Goal: Task Accomplishment & Management: Manage account settings

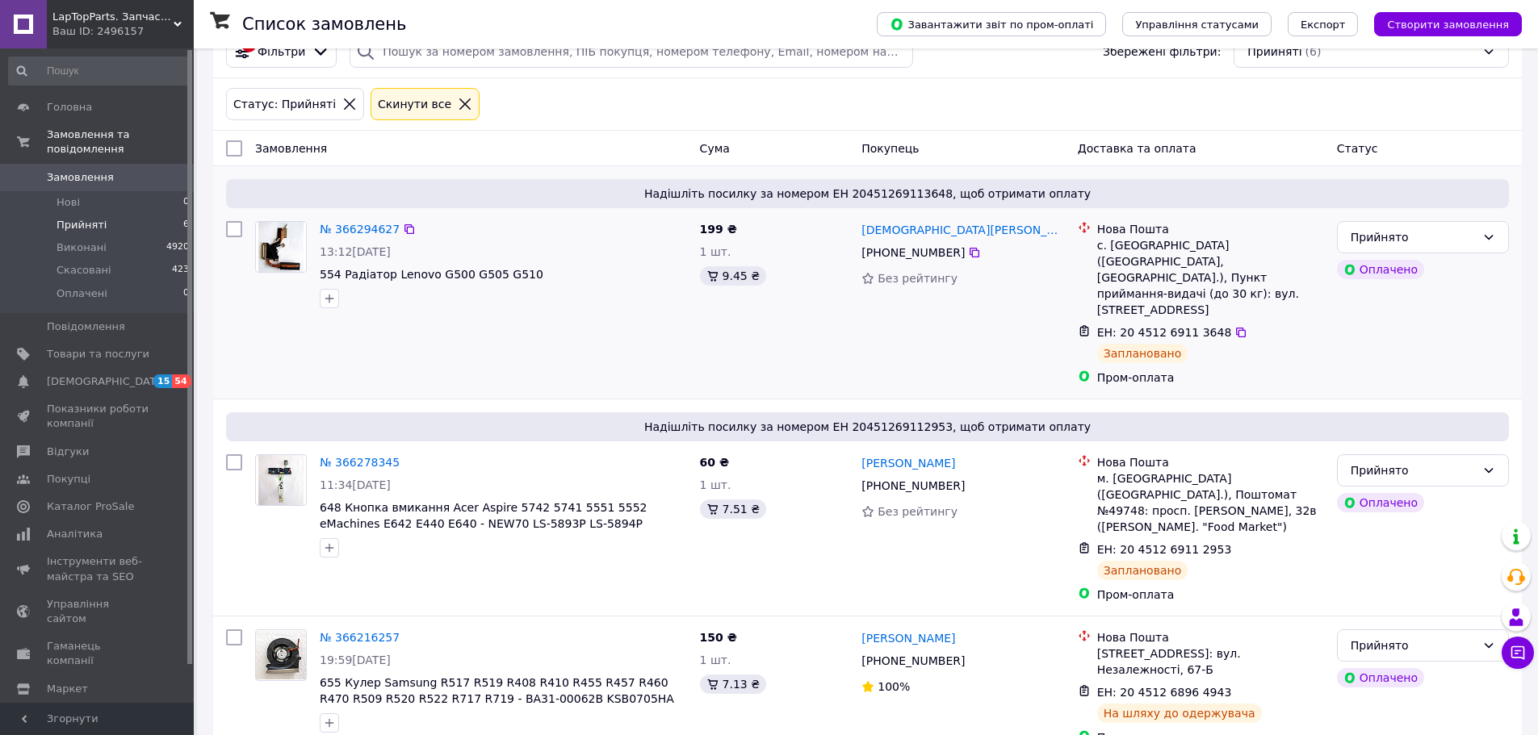
scroll to position [161, 0]
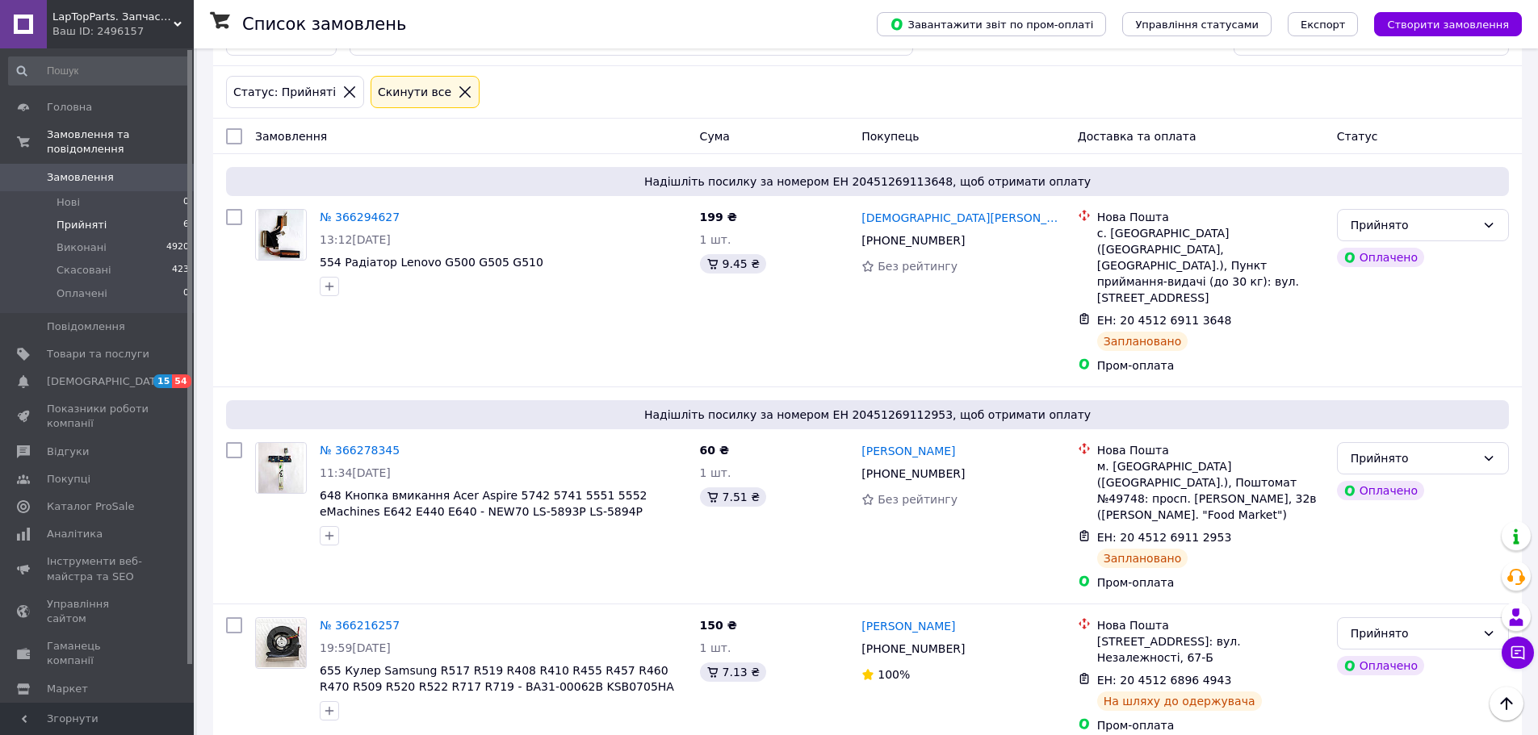
scroll to position [161, 0]
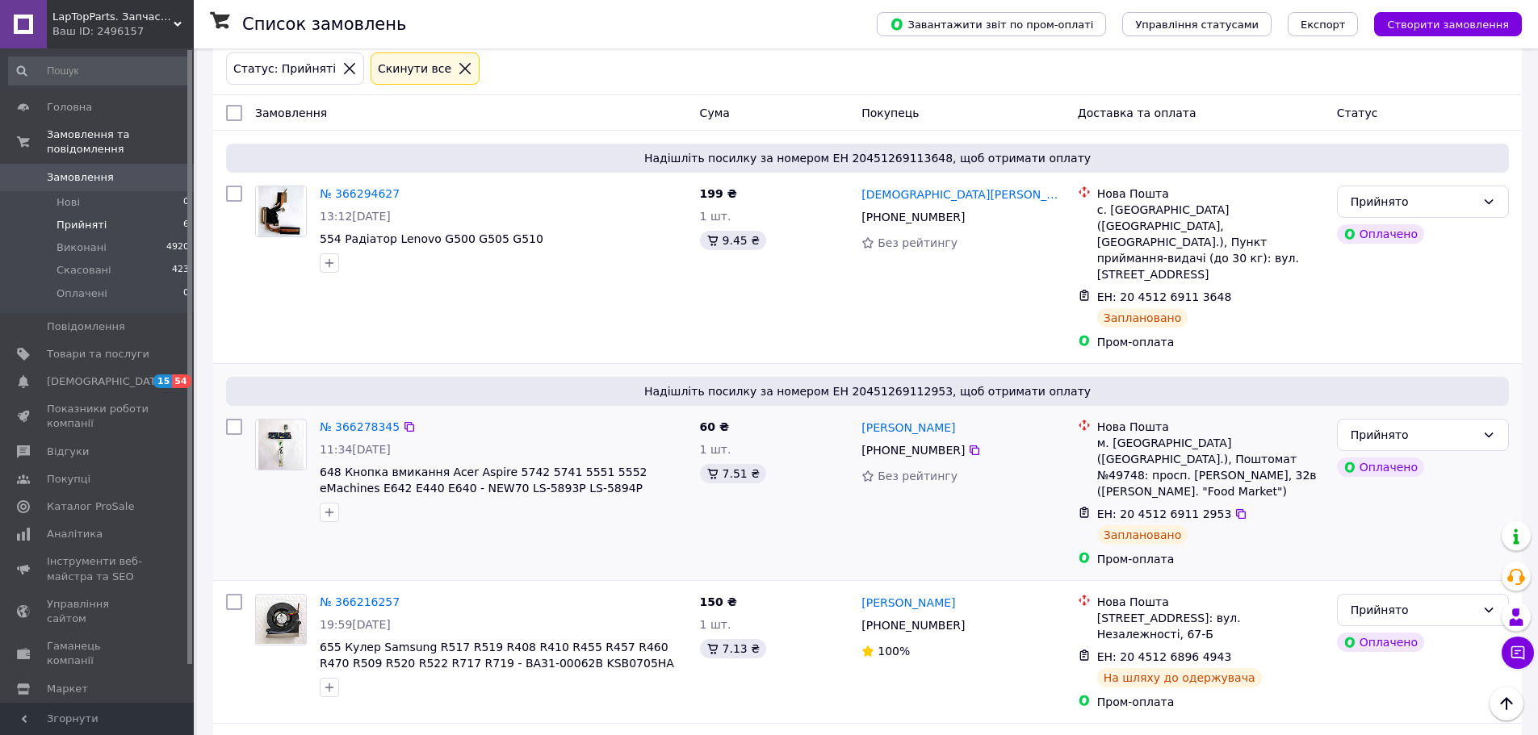
click at [234, 419] on input "checkbox" at bounding box center [234, 427] width 16 height 16
checkbox input "true"
click at [1333, 19] on span "Експорт" at bounding box center [1323, 25] width 45 height 12
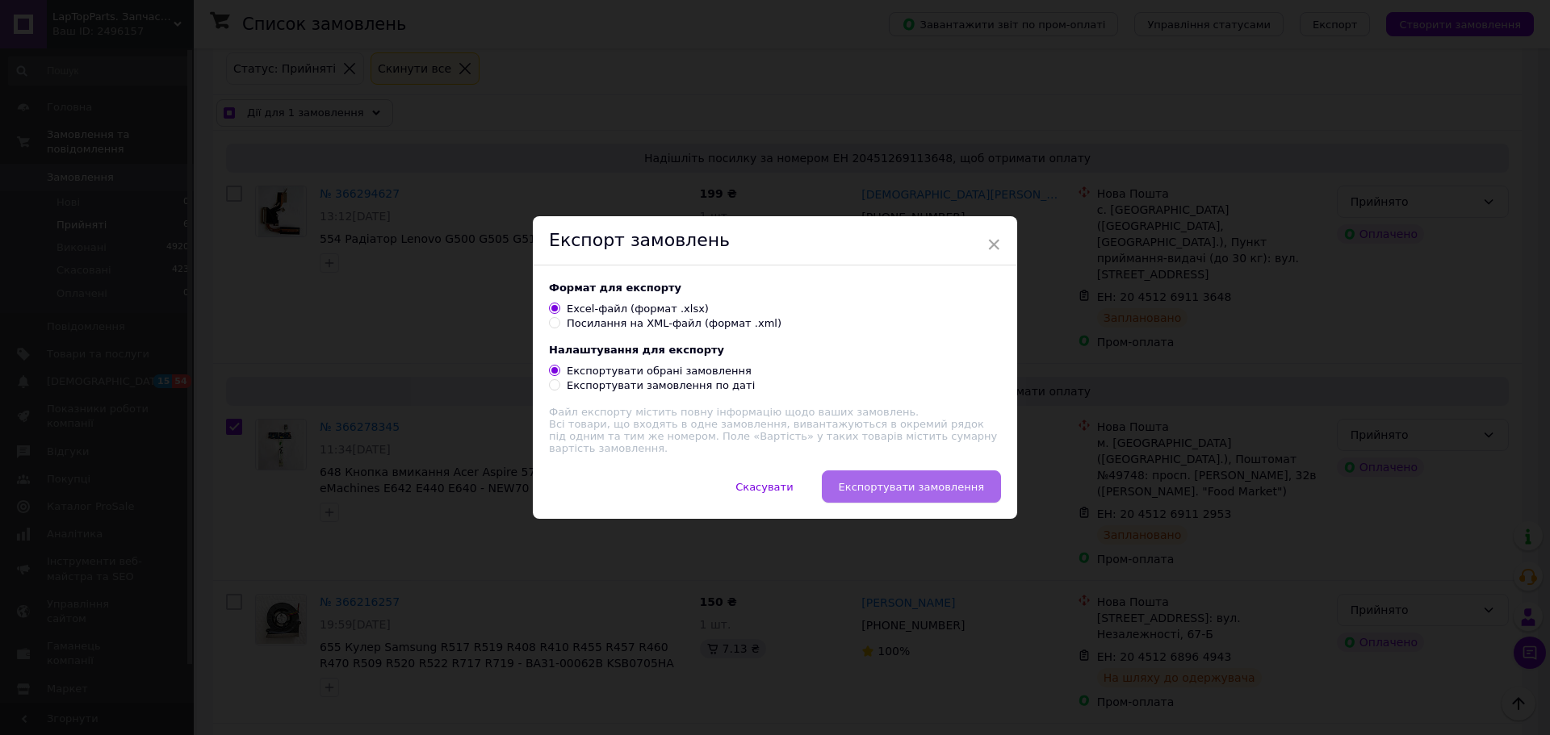
click at [932, 483] on span "Експортувати замовлення" at bounding box center [911, 487] width 145 height 12
checkbox input "true"
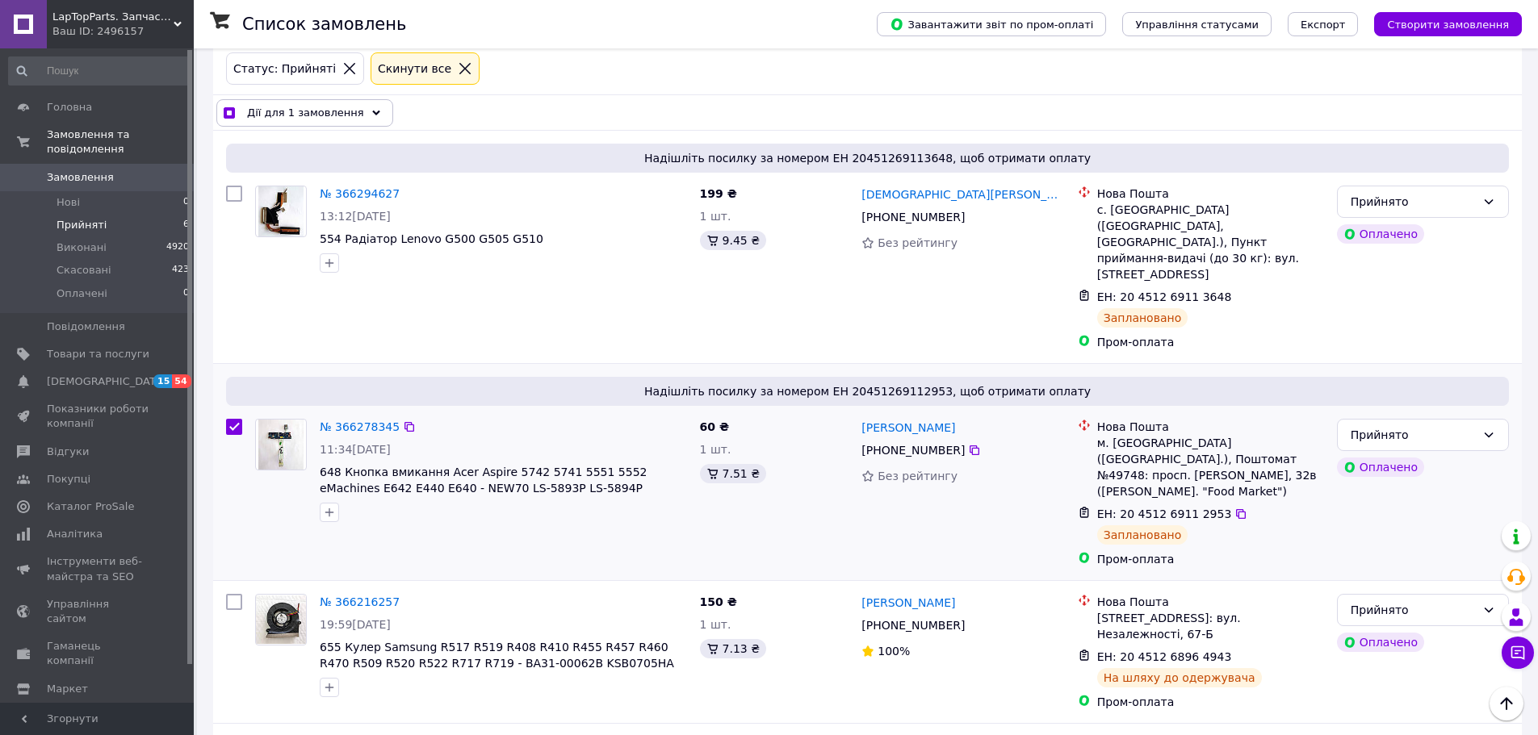
click at [241, 419] on input "checkbox" at bounding box center [234, 427] width 16 height 16
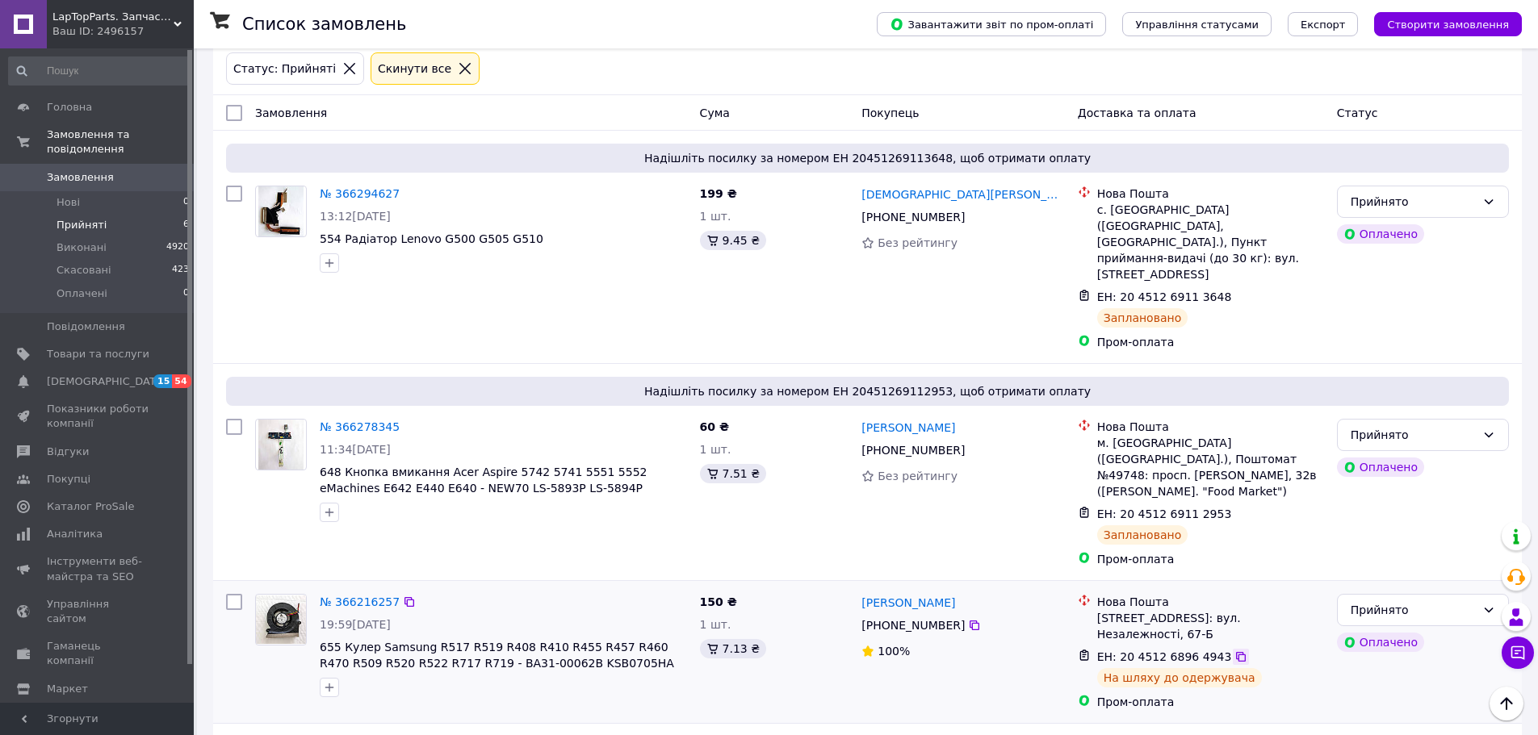
click at [1234, 651] on icon at bounding box center [1240, 657] width 13 height 13
click at [1234, 508] on icon at bounding box center [1240, 514] width 13 height 13
click at [233, 419] on input "checkbox" at bounding box center [234, 427] width 16 height 16
checkbox input "true"
click at [1339, 24] on span "Експорт" at bounding box center [1323, 25] width 45 height 12
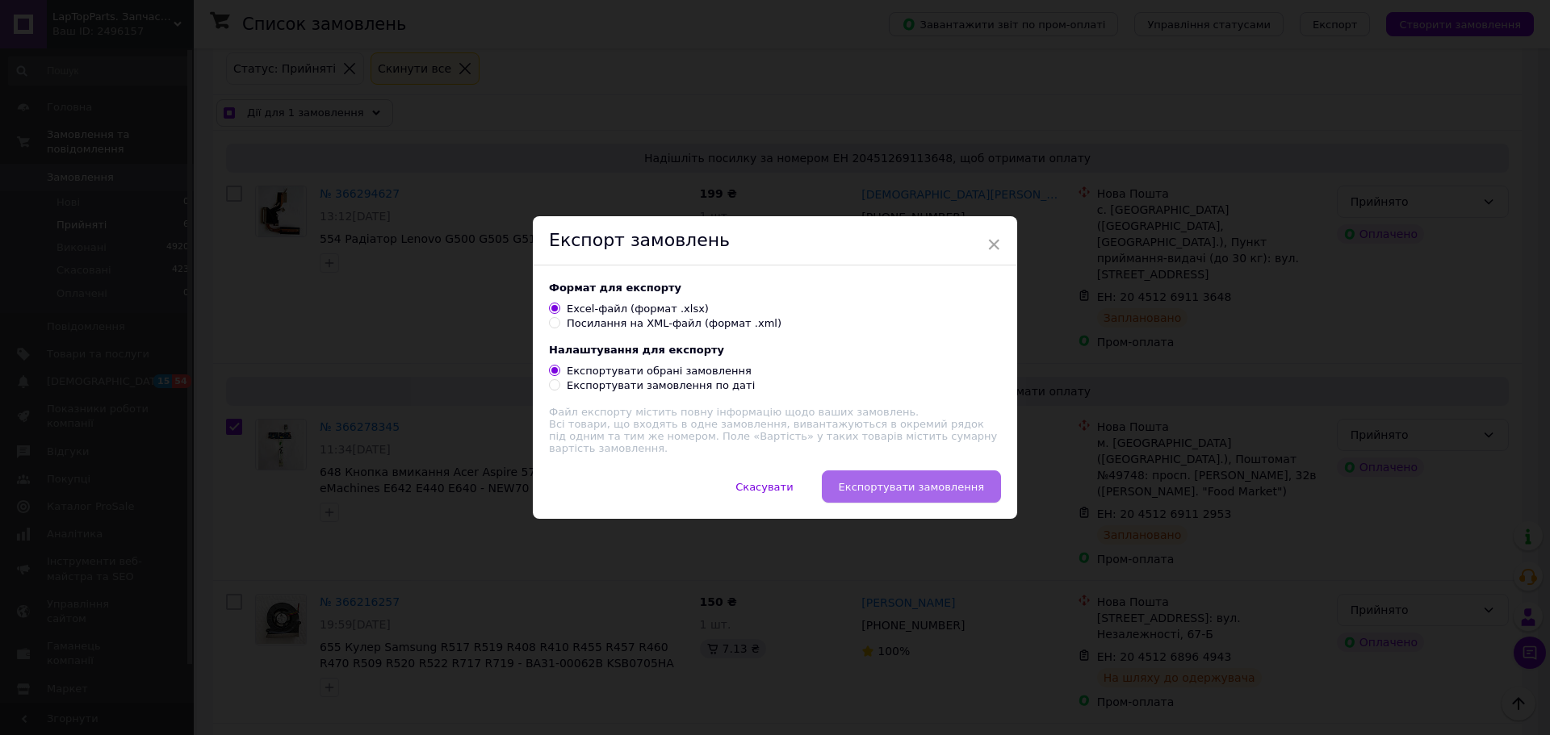
click at [890, 491] on span "Експортувати замовлення" at bounding box center [911, 487] width 145 height 12
checkbox input "true"
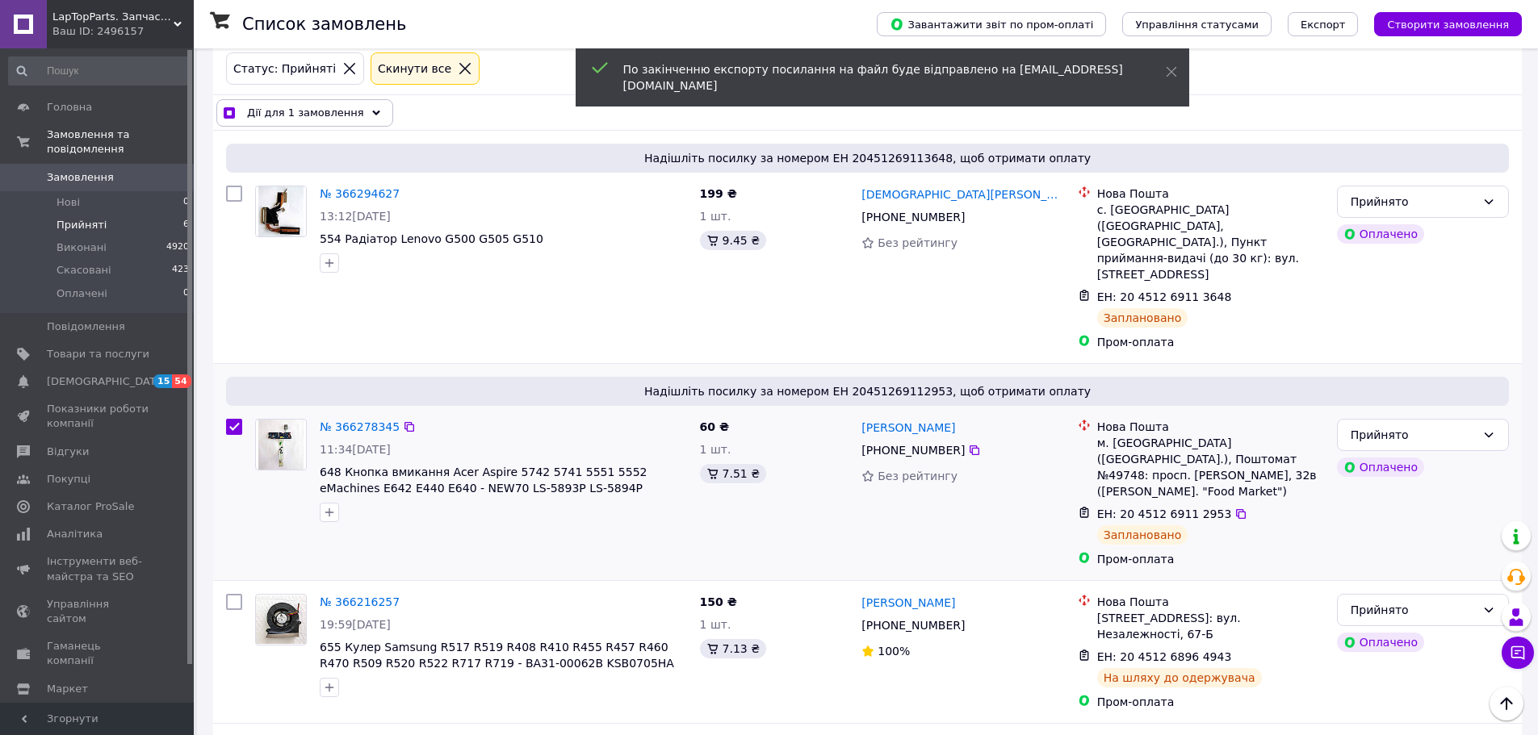
click at [232, 419] on input "checkbox" at bounding box center [234, 427] width 16 height 16
checkbox input "false"
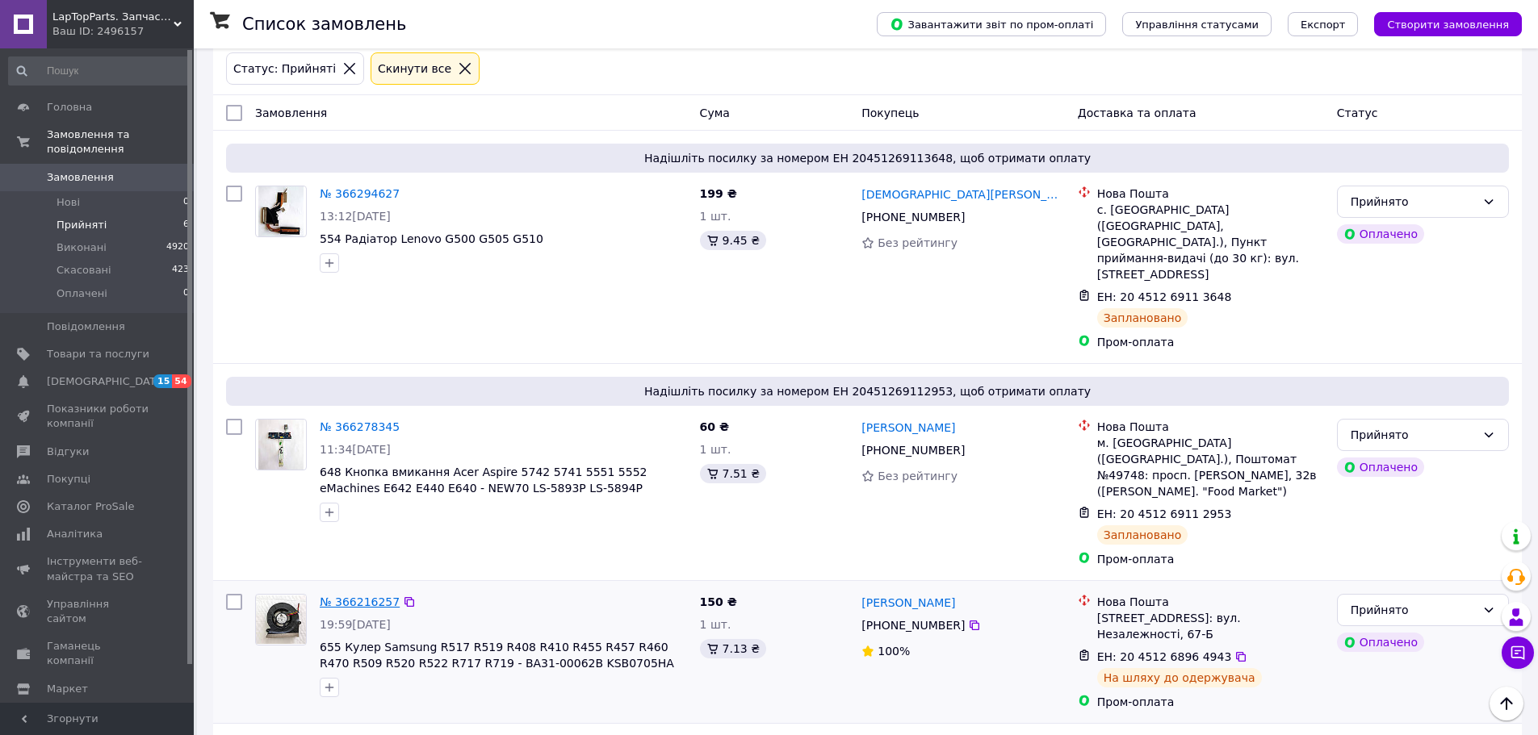
click at [344, 596] on link "№ 366216257" at bounding box center [360, 602] width 80 height 13
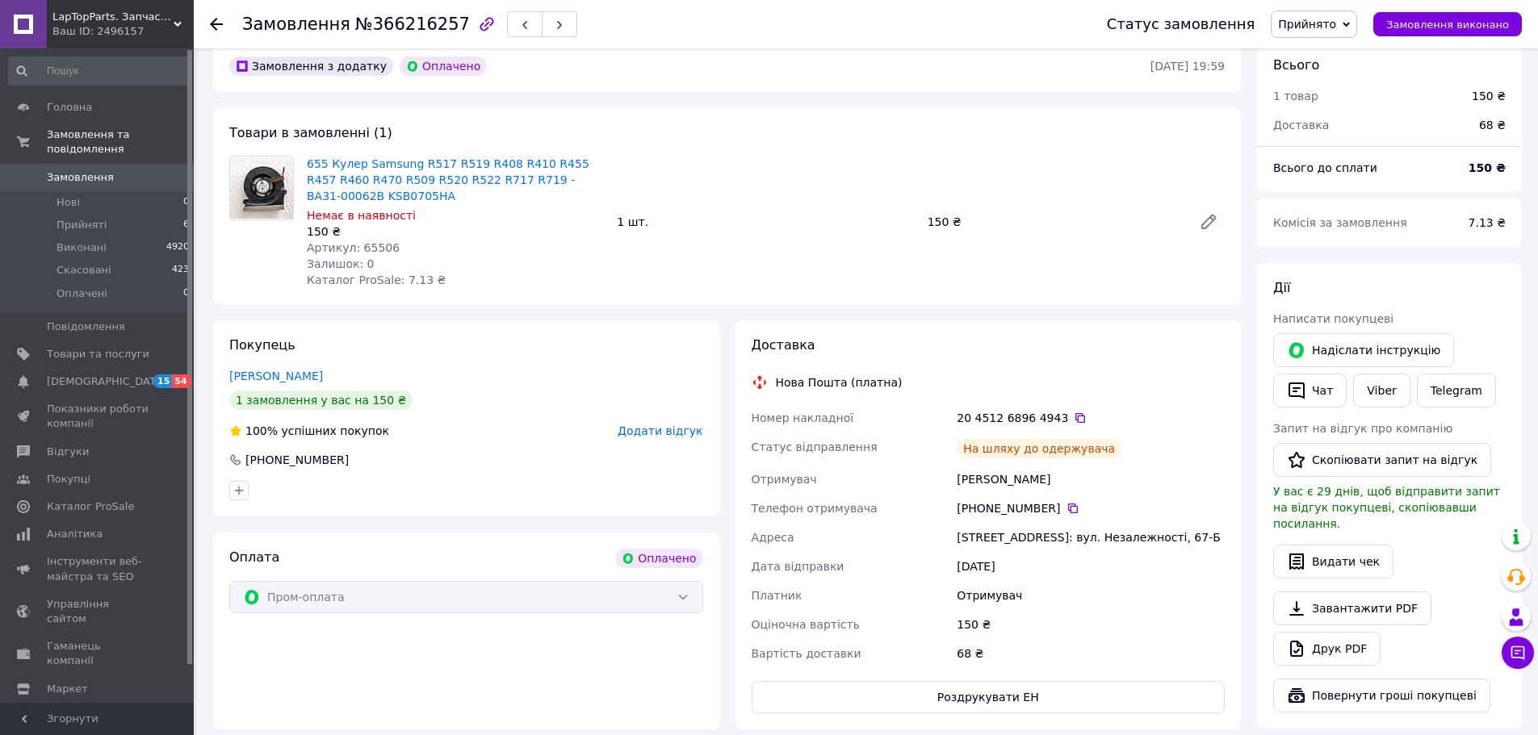
scroll to position [484, 0]
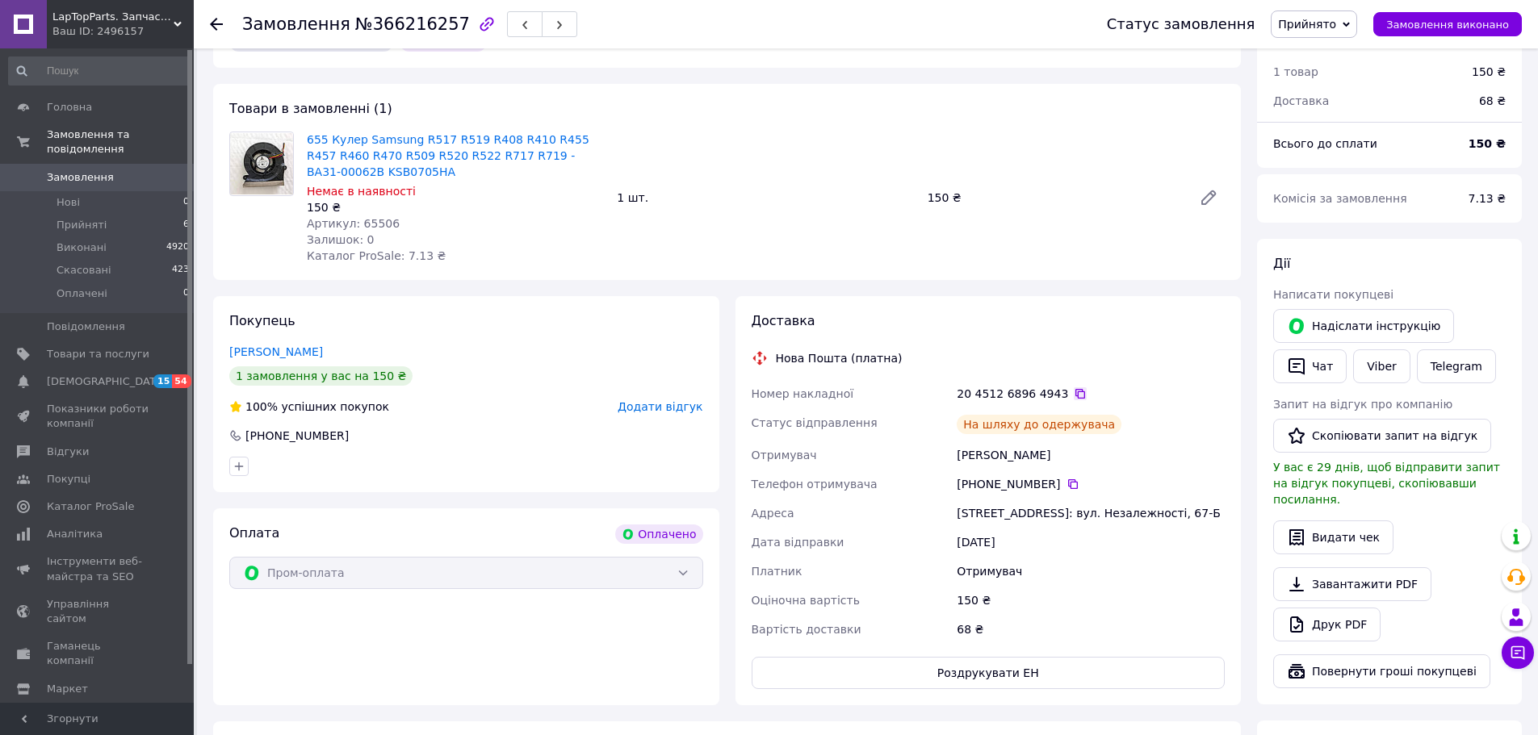
click at [1074, 388] on icon at bounding box center [1080, 394] width 13 height 13
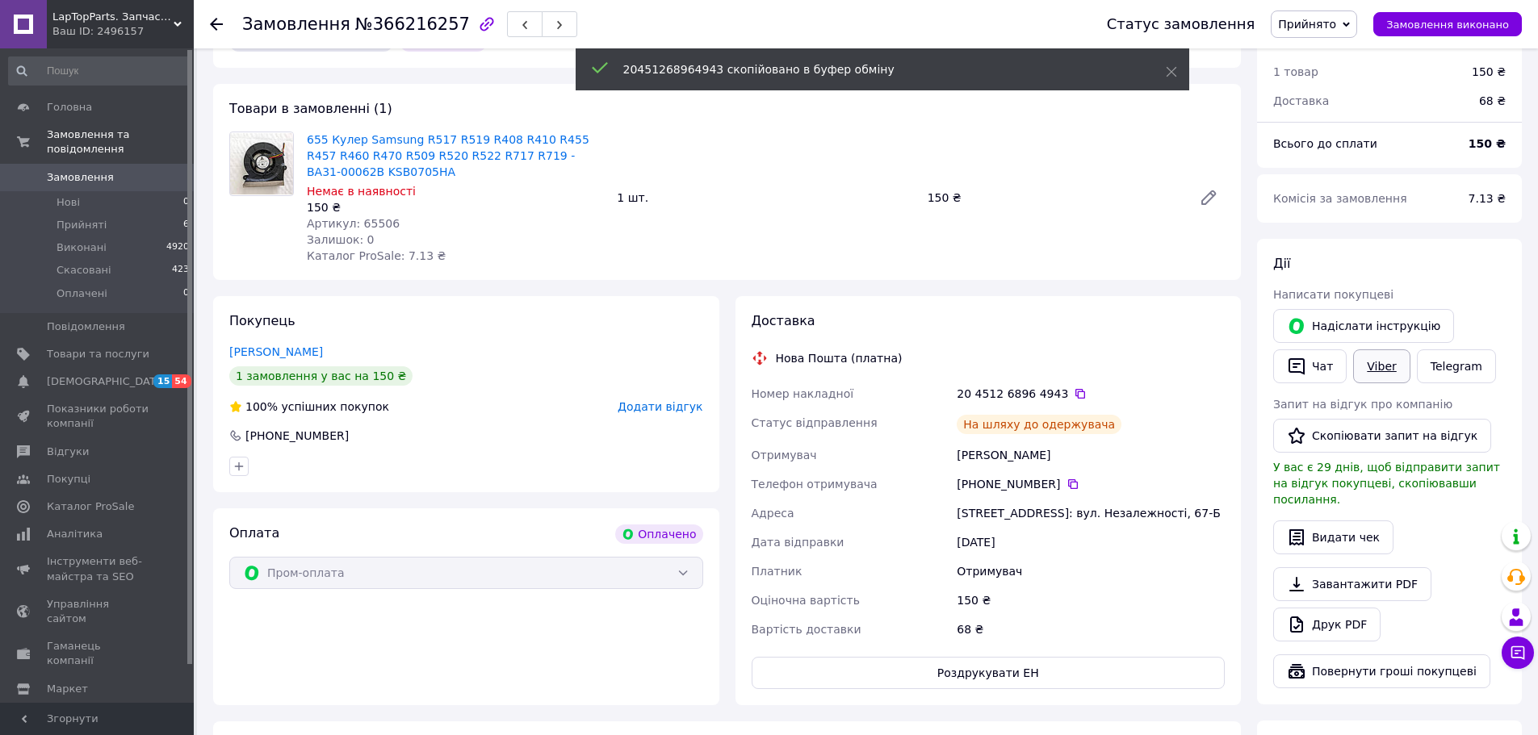
click at [1389, 354] on link "Viber" at bounding box center [1381, 367] width 57 height 34
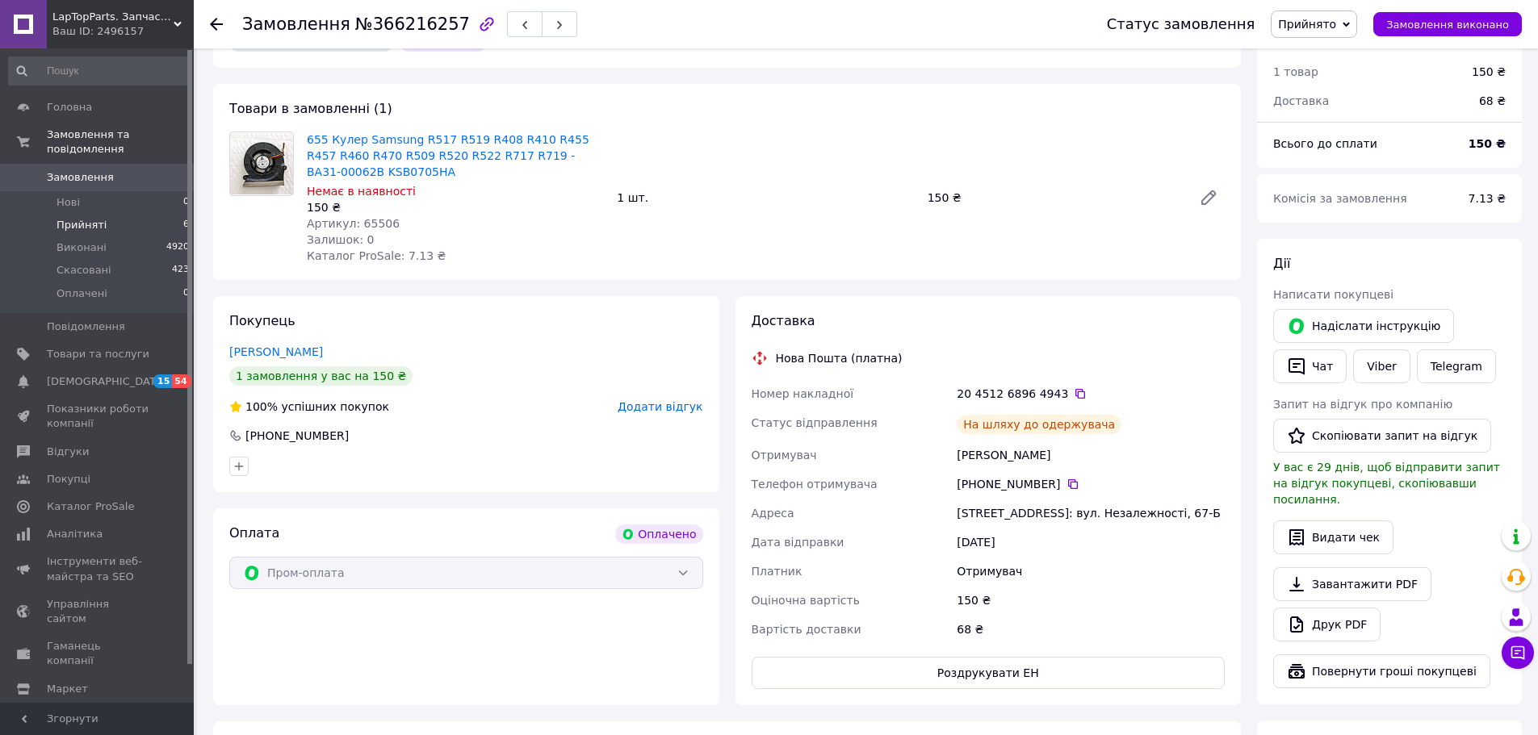
click at [70, 218] on span "Прийняті" at bounding box center [82, 225] width 50 height 15
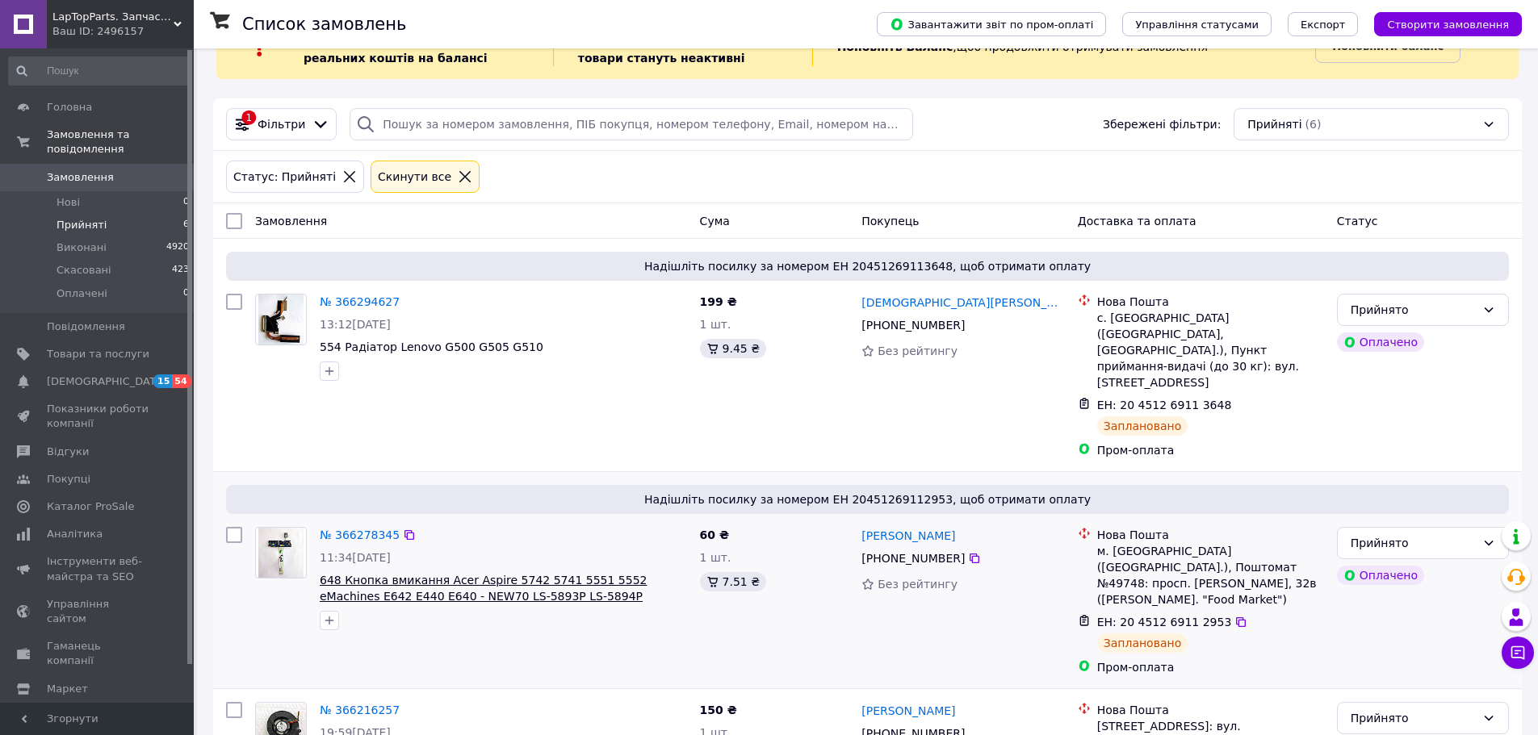
scroll to position [81, 0]
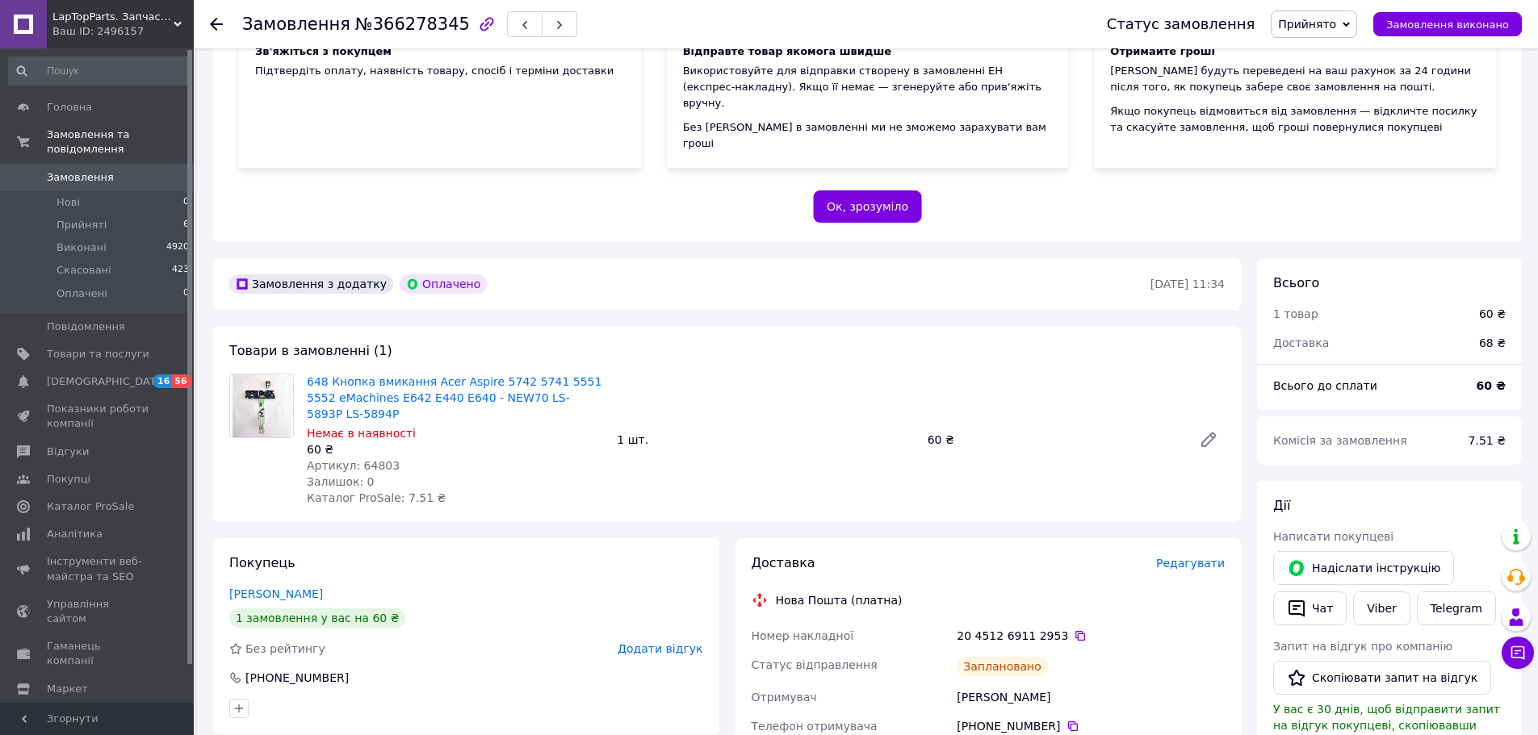
scroll to position [323, 0]
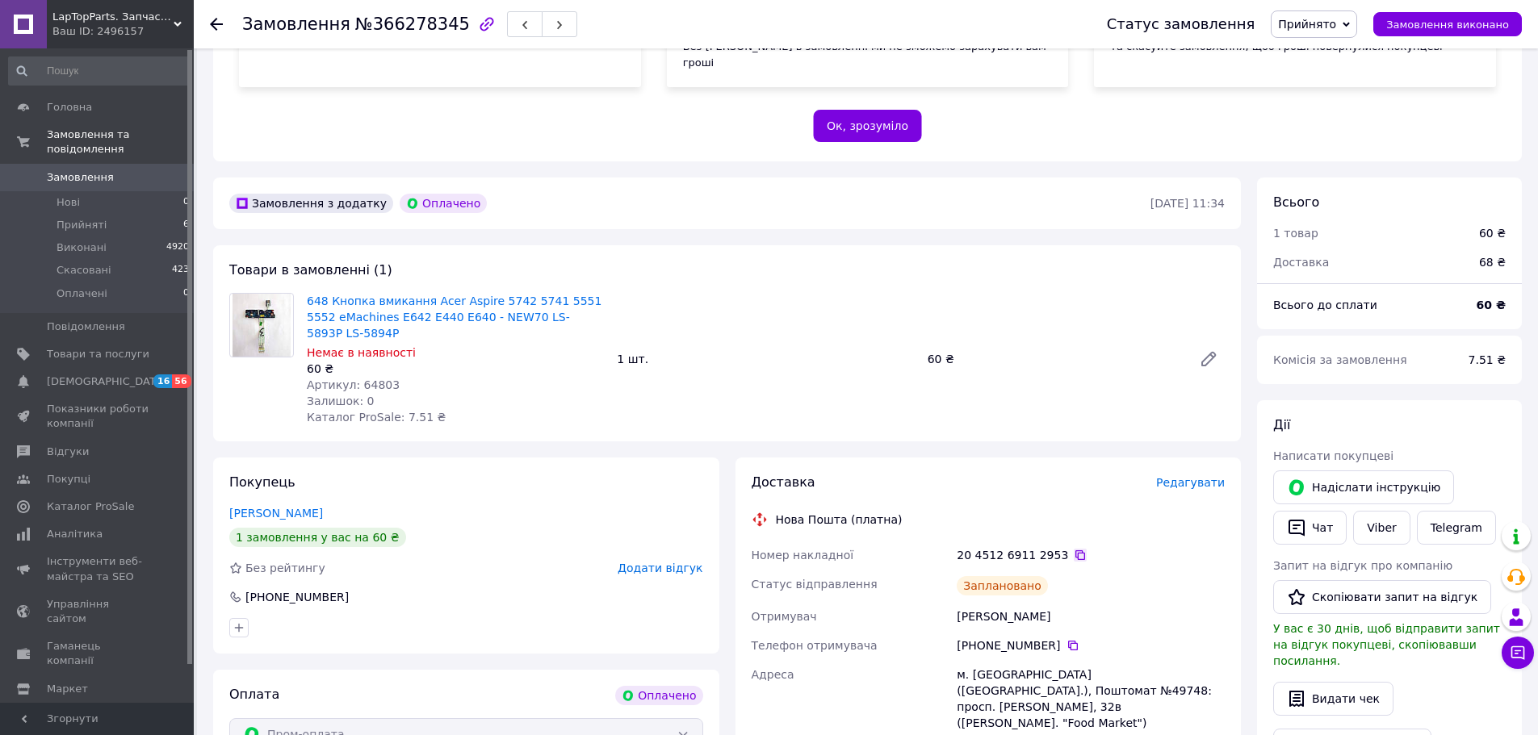
click at [1074, 549] on icon at bounding box center [1080, 555] width 13 height 13
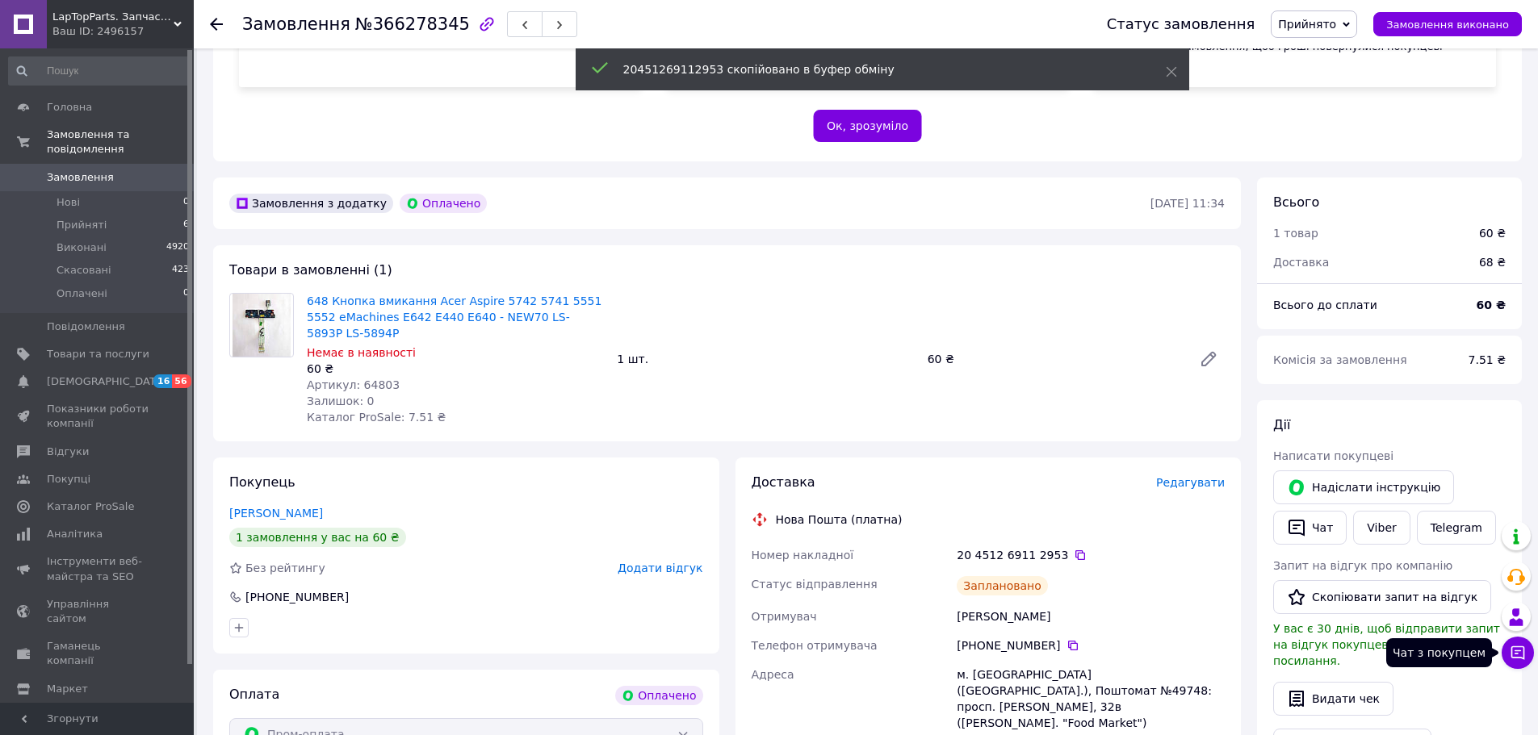
click at [1512, 654] on icon at bounding box center [1518, 654] width 14 height 14
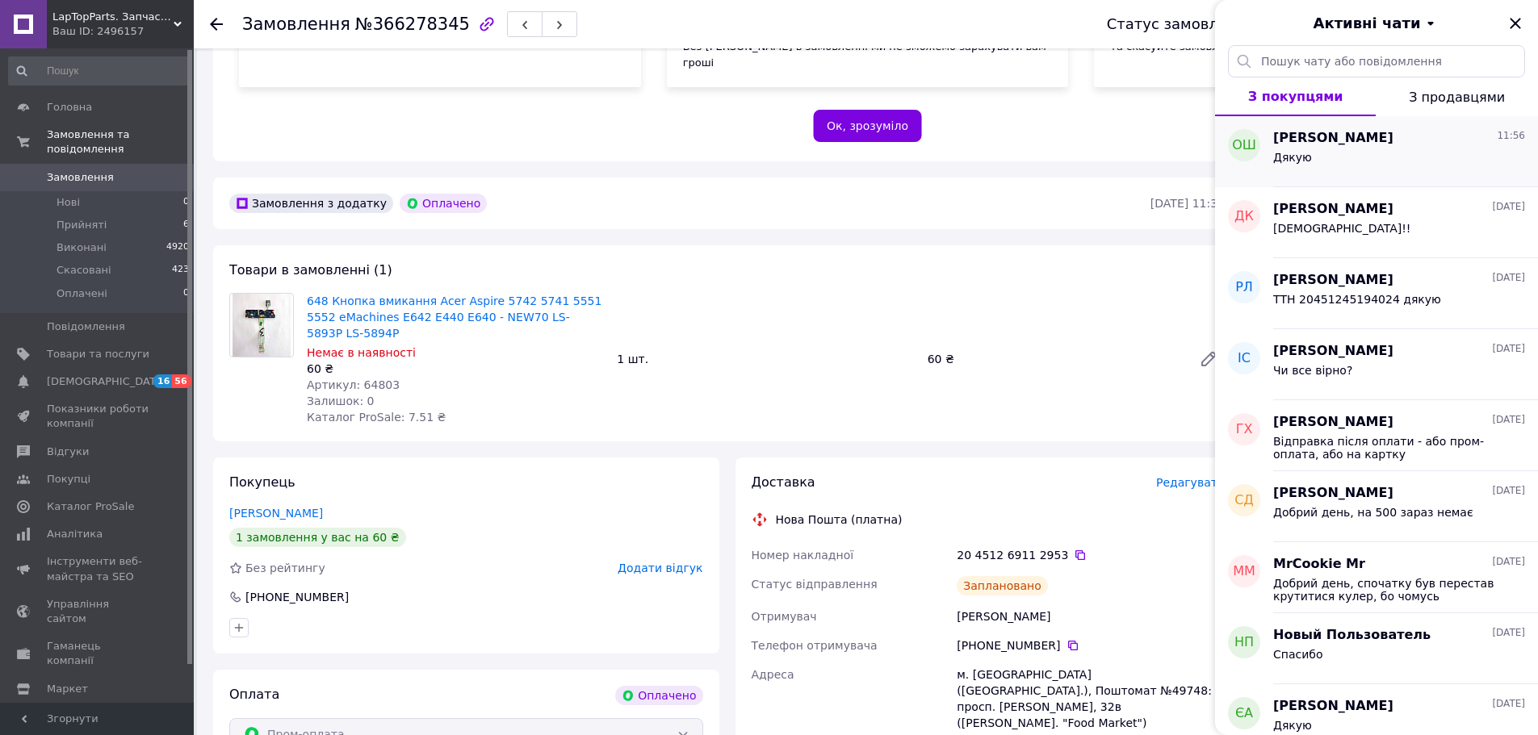
click at [1369, 151] on div "Дякую" at bounding box center [1399, 161] width 252 height 26
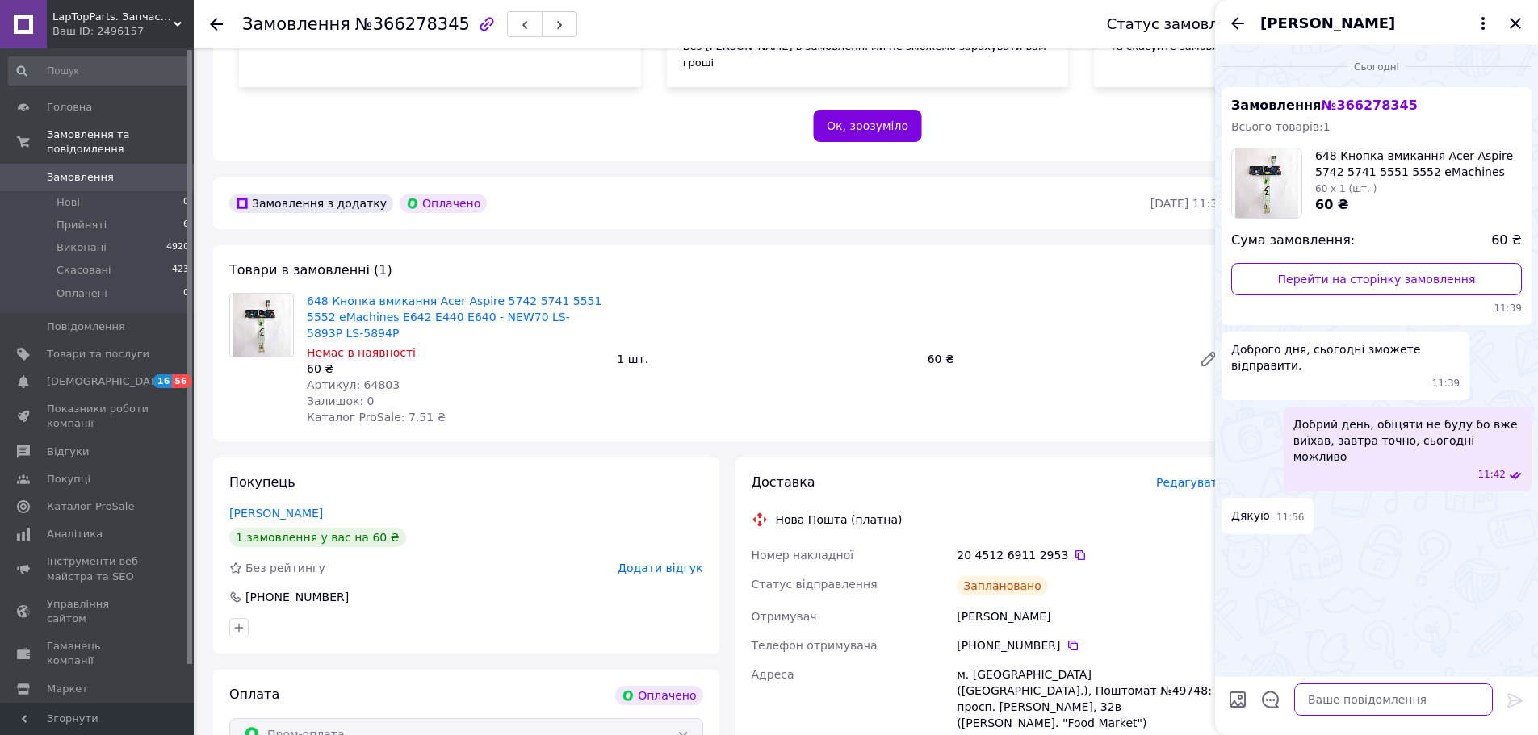
click at [1343, 698] on textarea at bounding box center [1393, 700] width 199 height 32
paste textarea "20451269112953"
type textarea "ТТН 20451269112953 дякую"
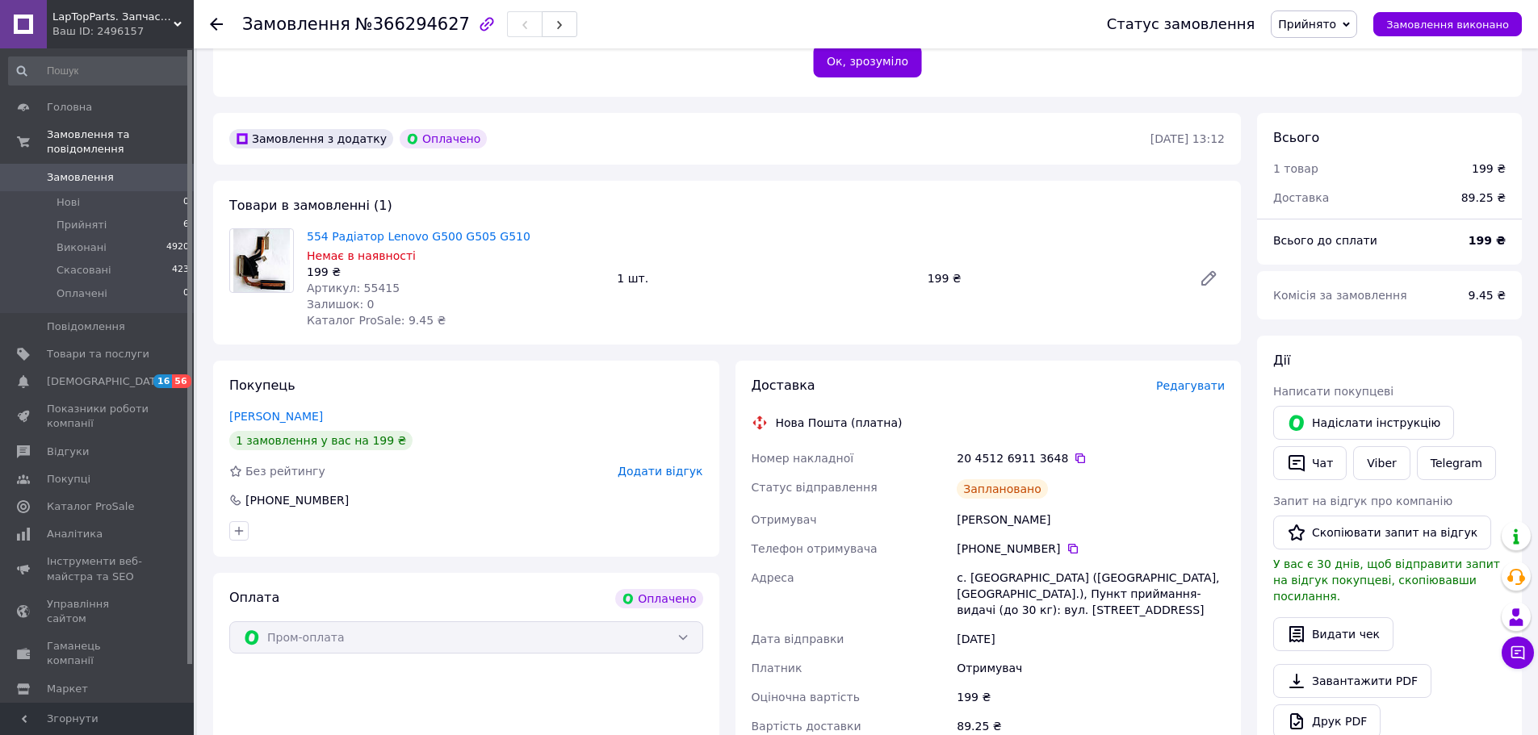
scroll to position [404, 0]
